Goal: Browse casually: Explore the website without a specific task or goal

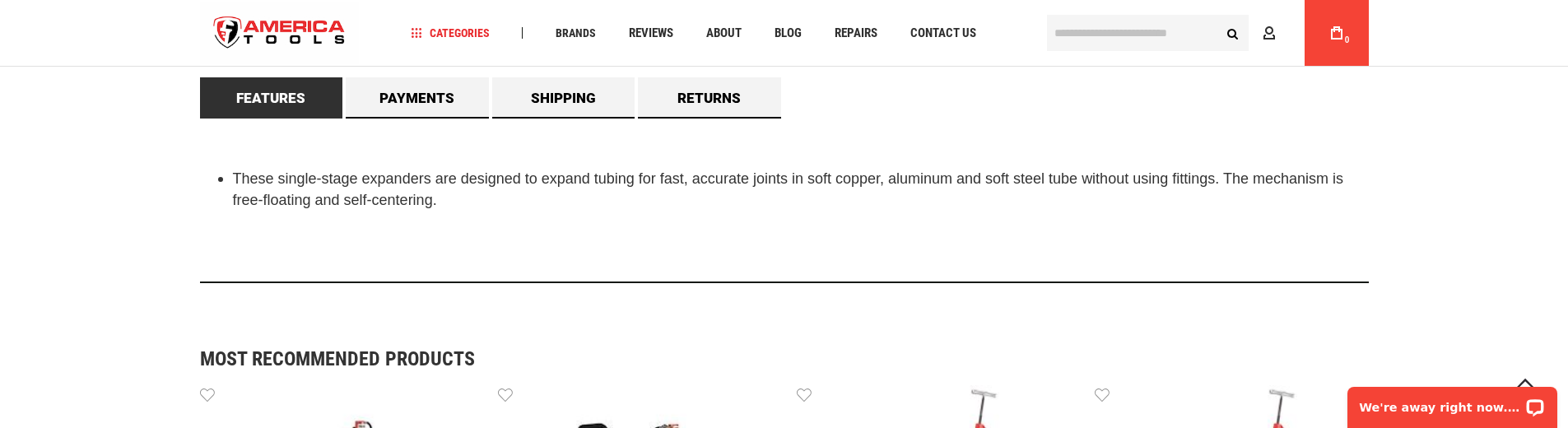
scroll to position [1481, 0]
